Goal: Use online tool/utility: Utilize a website feature to perform a specific function

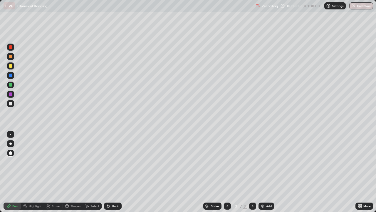
scroll to position [212, 376]
click at [266, 206] on div "Add" at bounding box center [267, 205] width 16 height 7
click at [11, 203] on div "Pen" at bounding box center [13, 205] width 18 height 7
click at [11, 67] on div at bounding box center [11, 66] width 4 height 4
click at [11, 85] on div at bounding box center [11, 85] width 4 height 4
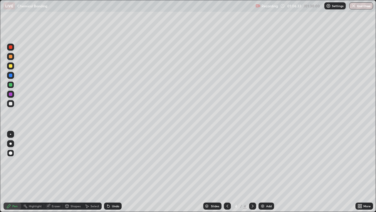
click at [10, 94] on div at bounding box center [11, 94] width 4 height 4
click at [113, 207] on div "Undo" at bounding box center [115, 205] width 7 height 3
click at [266, 205] on div "Add" at bounding box center [269, 205] width 6 height 3
click at [74, 205] on div "Shapes" at bounding box center [76, 205] width 10 height 3
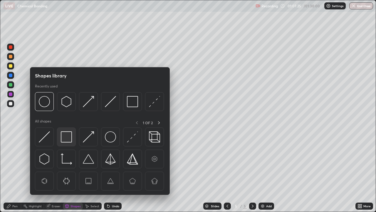
click at [67, 137] on img at bounding box center [66, 136] width 11 height 11
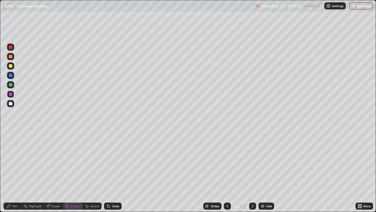
click at [17, 204] on div "Pen" at bounding box center [14, 205] width 5 height 3
click at [11, 66] on div at bounding box center [11, 66] width 4 height 4
click at [73, 203] on div "Shapes" at bounding box center [73, 205] width 20 height 7
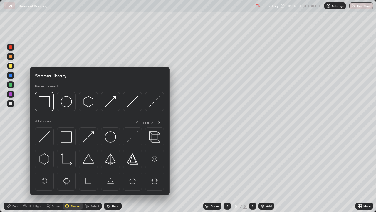
click at [66, 141] on img at bounding box center [66, 136] width 11 height 11
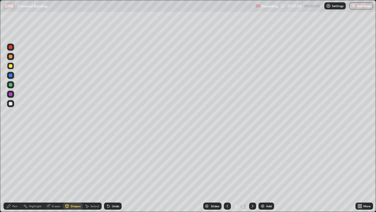
click at [13, 206] on div "Pen" at bounding box center [14, 205] width 5 height 3
click at [11, 104] on div at bounding box center [11, 104] width 4 height 4
click at [74, 206] on div "Shapes" at bounding box center [76, 205] width 10 height 3
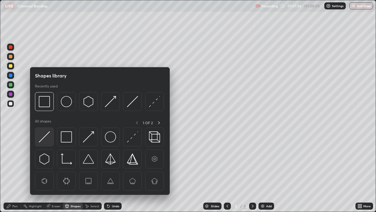
click at [48, 139] on img at bounding box center [44, 136] width 11 height 11
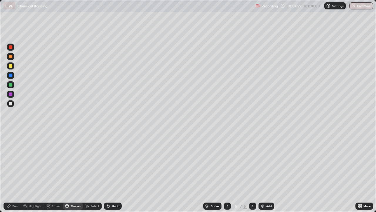
click at [16, 206] on div "Pen" at bounding box center [14, 205] width 5 height 3
click at [11, 94] on div at bounding box center [11, 94] width 4 height 4
click at [225, 203] on div at bounding box center [227, 205] width 7 height 7
click at [252, 205] on icon at bounding box center [253, 205] width 5 height 5
click at [11, 85] on div at bounding box center [11, 85] width 4 height 4
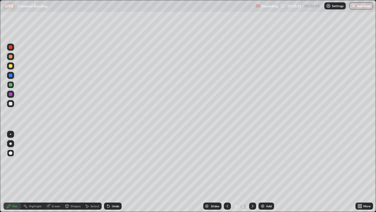
click at [11, 75] on div at bounding box center [11, 76] width 4 height 4
click at [9, 85] on div at bounding box center [11, 85] width 4 height 4
click at [266, 206] on div "Add" at bounding box center [269, 205] width 6 height 3
click at [75, 205] on div "Shapes" at bounding box center [76, 205] width 10 height 3
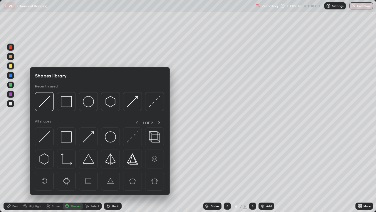
click at [66, 137] on img at bounding box center [66, 136] width 11 height 11
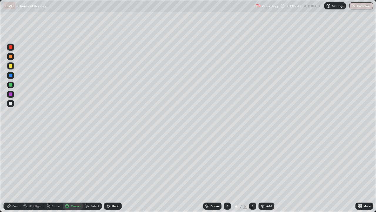
click at [74, 204] on div "Shapes" at bounding box center [76, 205] width 10 height 3
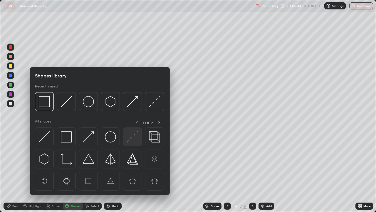
click at [132, 137] on img at bounding box center [132, 136] width 11 height 11
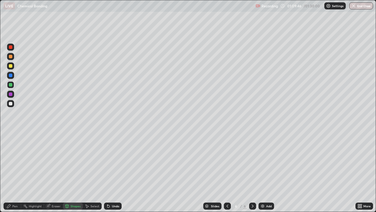
click at [12, 205] on div "Pen" at bounding box center [13, 205] width 18 height 7
click at [74, 204] on div "Shapes" at bounding box center [76, 205] width 10 height 3
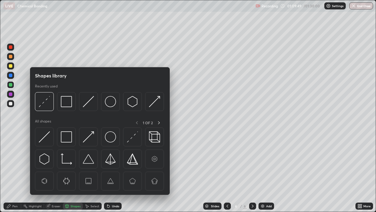
click at [47, 137] on img at bounding box center [44, 136] width 11 height 11
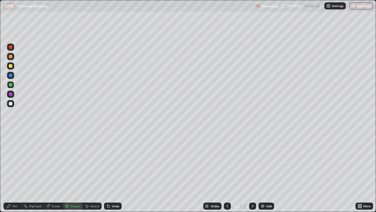
click at [17, 205] on div "Pen" at bounding box center [14, 205] width 5 height 3
click at [11, 66] on div at bounding box center [11, 66] width 4 height 4
click at [227, 206] on icon at bounding box center [227, 205] width 5 height 5
click at [252, 204] on icon at bounding box center [253, 205] width 5 height 5
click at [11, 95] on div at bounding box center [11, 94] width 4 height 4
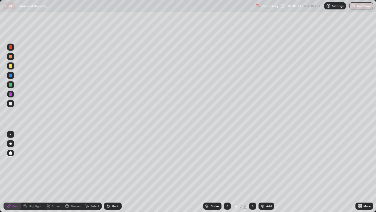
click at [226, 203] on div at bounding box center [227, 205] width 7 height 7
click at [251, 204] on icon at bounding box center [253, 205] width 5 height 5
click at [224, 206] on div at bounding box center [227, 205] width 7 height 7
click at [252, 206] on icon at bounding box center [253, 205] width 5 height 5
click at [227, 206] on icon at bounding box center [227, 205] width 5 height 5
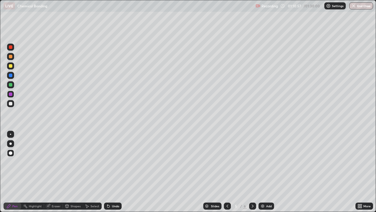
click at [227, 206] on icon at bounding box center [227, 205] width 5 height 5
click at [252, 206] on icon at bounding box center [253, 205] width 5 height 5
click at [250, 201] on div at bounding box center [252, 206] width 7 height 12
click at [251, 202] on div at bounding box center [252, 206] width 7 height 12
click at [13, 105] on div at bounding box center [10, 103] width 7 height 7
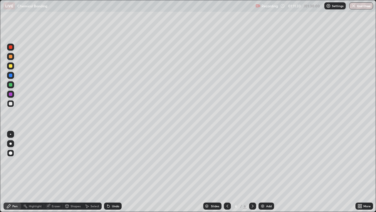
click at [75, 205] on div "Shapes" at bounding box center [76, 205] width 10 height 3
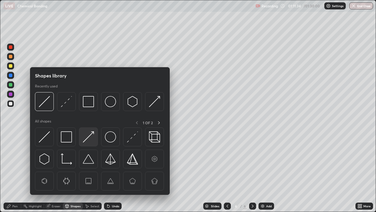
click at [88, 138] on img at bounding box center [88, 136] width 11 height 11
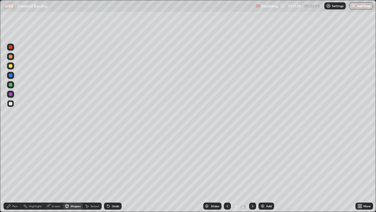
click at [113, 203] on div "Undo" at bounding box center [113, 205] width 18 height 7
click at [15, 207] on div "Pen" at bounding box center [14, 205] width 5 height 3
click at [9, 84] on div at bounding box center [11, 85] width 4 height 4
click at [266, 206] on div "Add" at bounding box center [269, 205] width 6 height 3
click at [263, 205] on img at bounding box center [263, 205] width 5 height 5
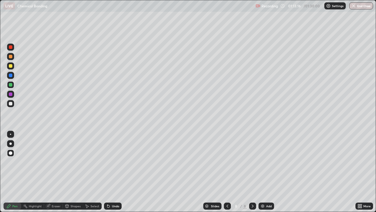
click at [228, 205] on icon at bounding box center [227, 205] width 5 height 5
click at [227, 206] on icon at bounding box center [227, 205] width 5 height 5
click at [74, 205] on div "Shapes" at bounding box center [76, 205] width 10 height 3
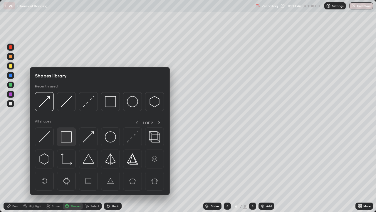
click at [66, 136] on img at bounding box center [66, 136] width 11 height 11
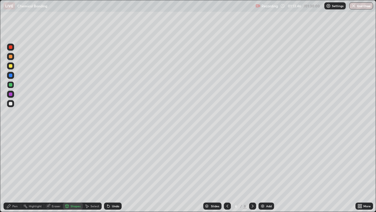
click at [13, 106] on div at bounding box center [10, 103] width 7 height 7
click at [8, 203] on icon at bounding box center [8, 205] width 5 height 5
click at [251, 204] on icon at bounding box center [253, 205] width 5 height 5
click at [11, 95] on div at bounding box center [11, 94] width 4 height 4
click at [252, 206] on icon at bounding box center [253, 205] width 5 height 5
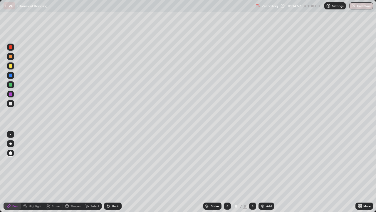
click at [252, 205] on icon at bounding box center [253, 205] width 2 height 3
click at [264, 203] on img at bounding box center [263, 205] width 5 height 5
click at [11, 206] on div "Pen" at bounding box center [13, 205] width 18 height 7
click at [71, 208] on div "Shapes" at bounding box center [73, 205] width 20 height 7
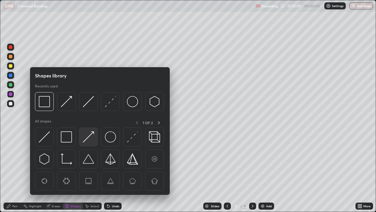
click at [86, 139] on img at bounding box center [88, 136] width 11 height 11
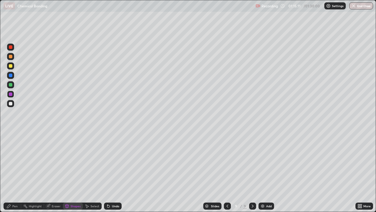
click at [14, 205] on div "Pen" at bounding box center [14, 205] width 5 height 3
click at [71, 207] on div "Shapes" at bounding box center [76, 205] width 10 height 3
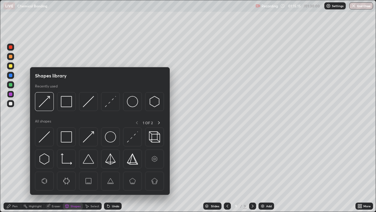
click at [46, 140] on img at bounding box center [44, 136] width 11 height 11
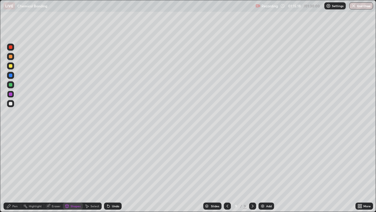
click at [16, 203] on div "Pen" at bounding box center [13, 205] width 18 height 7
click at [270, 205] on div "Add" at bounding box center [269, 205] width 6 height 3
click at [76, 206] on div "Shapes" at bounding box center [76, 205] width 10 height 3
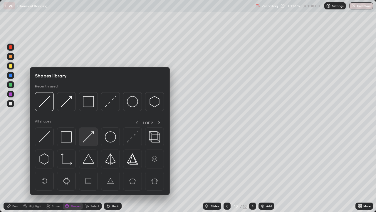
click at [86, 138] on img at bounding box center [88, 136] width 11 height 11
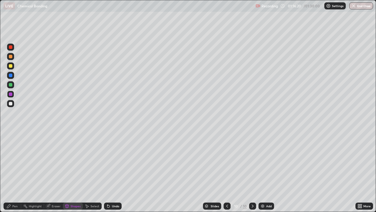
click at [11, 206] on icon at bounding box center [8, 205] width 5 height 5
click at [227, 206] on icon at bounding box center [227, 205] width 5 height 5
click at [226, 204] on icon at bounding box center [227, 205] width 5 height 5
click at [227, 206] on icon at bounding box center [227, 205] width 5 height 5
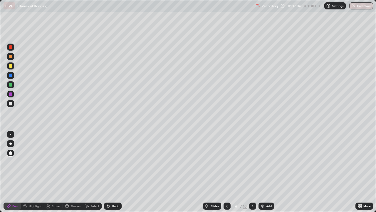
click at [225, 203] on div at bounding box center [227, 205] width 7 height 7
click at [251, 205] on icon at bounding box center [253, 205] width 5 height 5
click at [251, 208] on icon at bounding box center [253, 205] width 5 height 5
click at [252, 206] on icon at bounding box center [253, 205] width 5 height 5
click at [251, 205] on icon at bounding box center [253, 205] width 5 height 5
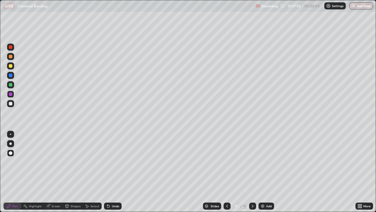
click at [252, 206] on icon at bounding box center [253, 205] width 5 height 5
click at [267, 205] on div "Add" at bounding box center [269, 205] width 6 height 3
click at [67, 205] on icon at bounding box center [67, 205] width 3 height 1
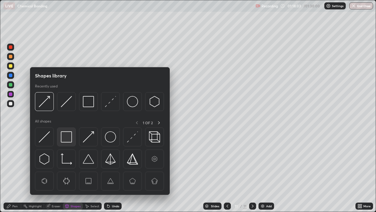
click at [67, 136] on img at bounding box center [66, 136] width 11 height 11
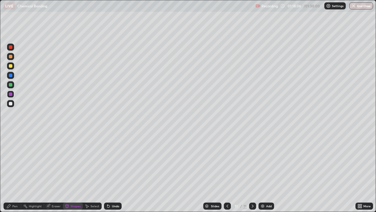
click at [11, 205] on icon at bounding box center [8, 205] width 5 height 5
click at [10, 84] on div at bounding box center [11, 85] width 4 height 4
click at [73, 208] on div "Shapes" at bounding box center [73, 205] width 20 height 7
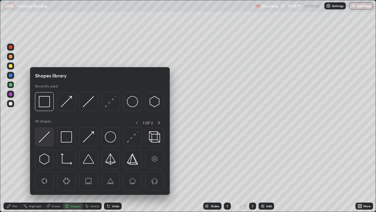
click at [46, 136] on img at bounding box center [44, 136] width 11 height 11
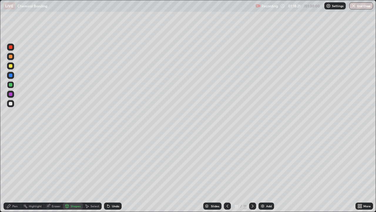
click at [73, 205] on div "Shapes" at bounding box center [76, 205] width 10 height 3
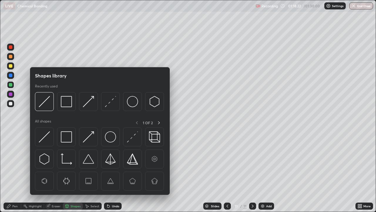
click at [88, 137] on img at bounding box center [88, 136] width 11 height 11
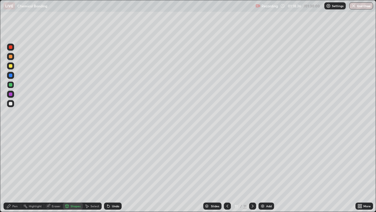
click at [74, 204] on div "Shapes" at bounding box center [76, 205] width 10 height 3
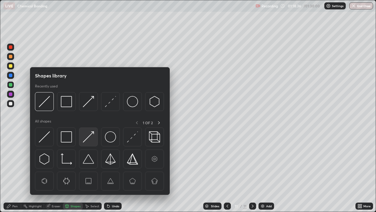
click at [91, 138] on img at bounding box center [88, 136] width 11 height 11
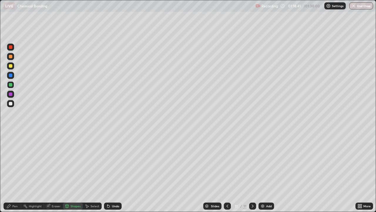
click at [16, 204] on div "Pen" at bounding box center [14, 205] width 5 height 3
click at [10, 65] on div at bounding box center [11, 66] width 4 height 4
click at [268, 207] on div "Add" at bounding box center [269, 205] width 6 height 3
click at [74, 205] on div "Shapes" at bounding box center [76, 205] width 10 height 3
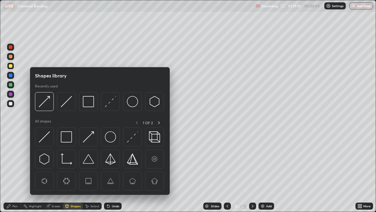
click at [68, 138] on img at bounding box center [66, 136] width 11 height 11
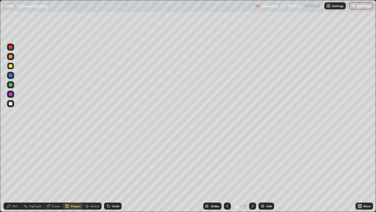
click at [14, 203] on div "Pen" at bounding box center [13, 205] width 18 height 7
click at [75, 205] on div "Shapes" at bounding box center [76, 205] width 10 height 3
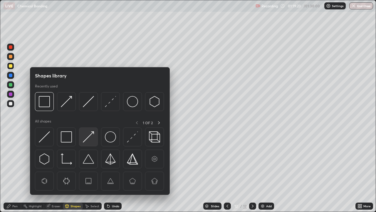
click at [89, 141] on img at bounding box center [88, 136] width 11 height 11
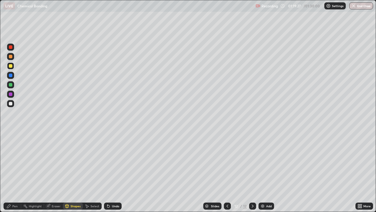
click at [72, 206] on div "Shapes" at bounding box center [76, 205] width 10 height 3
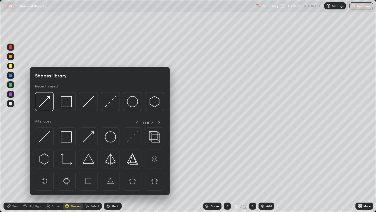
click at [68, 139] on img at bounding box center [66, 136] width 11 height 11
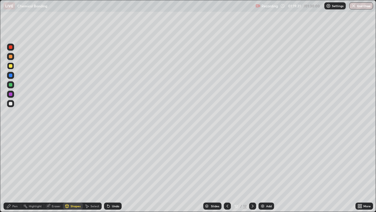
click at [16, 205] on div "Pen" at bounding box center [14, 205] width 5 height 3
click at [11, 95] on div at bounding box center [11, 94] width 4 height 4
click at [227, 206] on icon at bounding box center [227, 205] width 5 height 5
click at [252, 204] on icon at bounding box center [253, 205] width 5 height 5
click at [251, 201] on div at bounding box center [252, 206] width 7 height 12
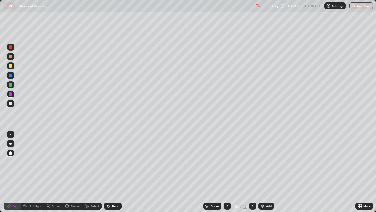
click at [225, 203] on icon at bounding box center [227, 205] width 5 height 5
click at [72, 206] on div "Shapes" at bounding box center [76, 205] width 10 height 3
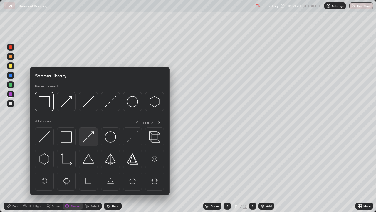
click at [85, 139] on img at bounding box center [88, 136] width 11 height 11
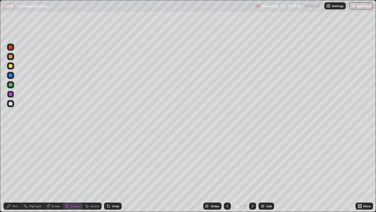
click at [13, 206] on div "Pen" at bounding box center [14, 205] width 5 height 3
click at [10, 104] on div at bounding box center [11, 104] width 4 height 4
click at [252, 206] on icon at bounding box center [253, 205] width 5 height 5
click at [227, 206] on icon at bounding box center [227, 205] width 5 height 5
click at [226, 203] on div at bounding box center [227, 205] width 7 height 7
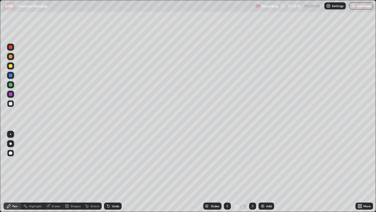
click at [251, 203] on icon at bounding box center [253, 205] width 5 height 5
click at [252, 206] on icon at bounding box center [253, 205] width 5 height 5
click at [226, 203] on div at bounding box center [227, 205] width 7 height 7
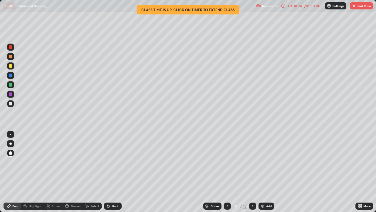
click at [353, 9] on button "End Class" at bounding box center [361, 5] width 23 height 7
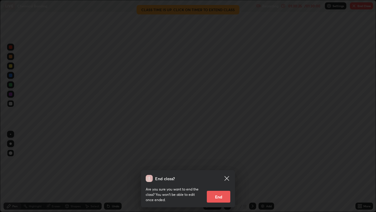
click at [218, 197] on button "End" at bounding box center [219, 197] width 24 height 12
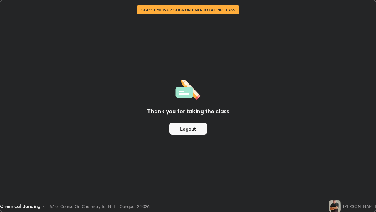
click at [199, 127] on button "Logout" at bounding box center [188, 129] width 37 height 12
